Goal: Information Seeking & Learning: Check status

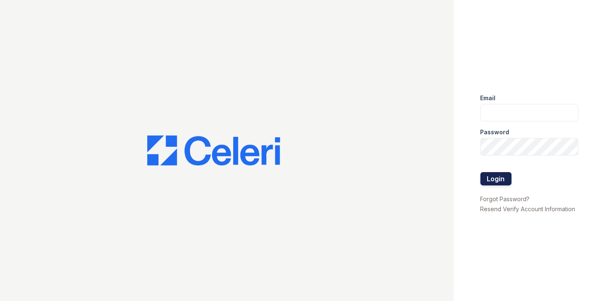
type input "bbowman@trinity-pm.com"
click at [499, 180] on button "Login" at bounding box center [496, 178] width 31 height 13
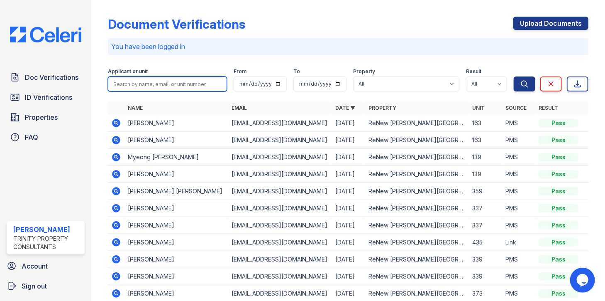
click at [138, 83] on input "search" at bounding box center [167, 83] width 119 height 15
type input "jayla"
click at [514, 76] on button "Search" at bounding box center [525, 83] width 22 height 15
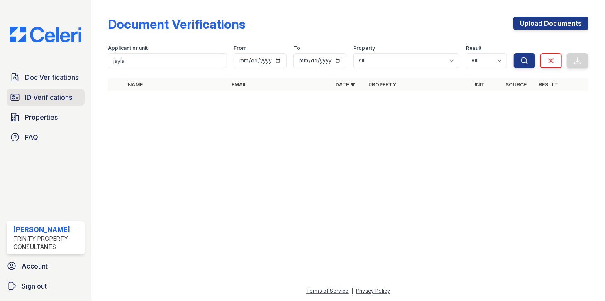
click at [47, 96] on span "ID Verifications" at bounding box center [48, 97] width 47 height 10
